Goal: Task Accomplishment & Management: Manage account settings

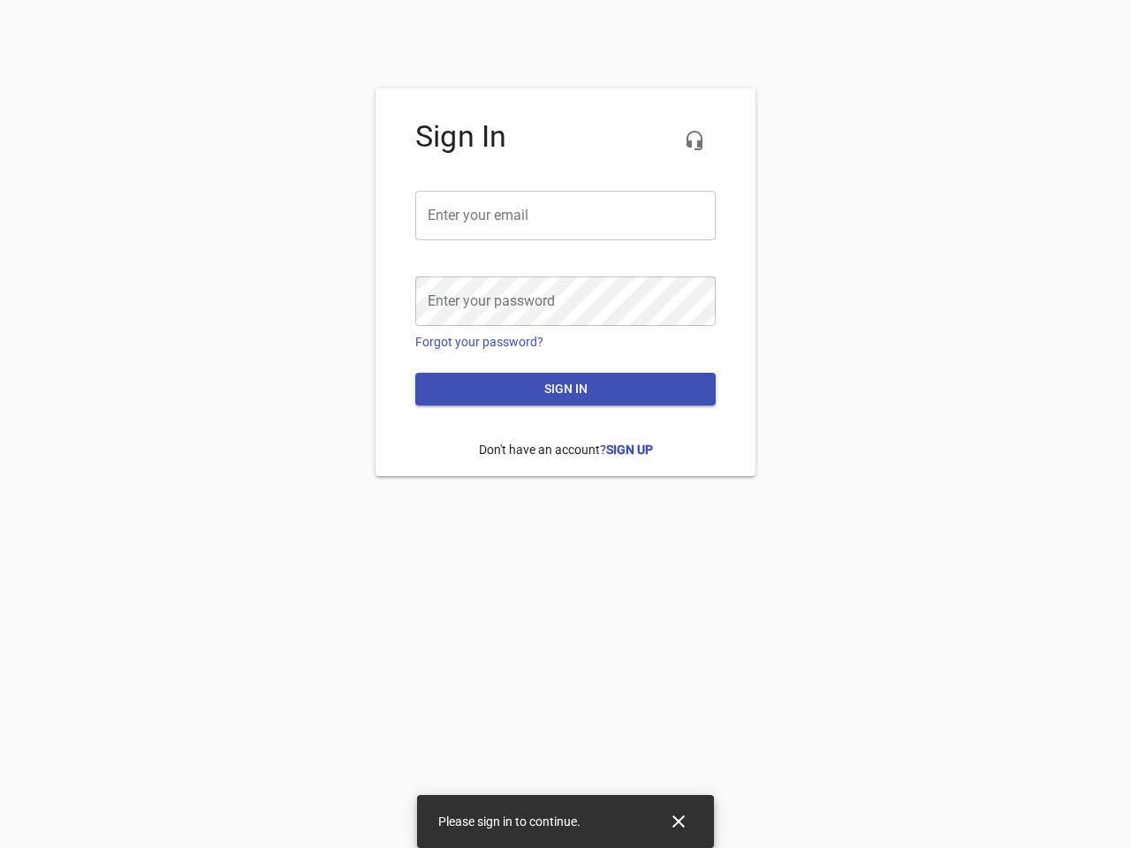
click at [694, 140] on icon "button" at bounding box center [694, 140] width 21 height 21
click at [565, 216] on input "email" at bounding box center [565, 215] width 300 height 49
click at [678, 822] on icon "Close" at bounding box center [678, 821] width 12 height 12
